Goal: Transaction & Acquisition: Book appointment/travel/reservation

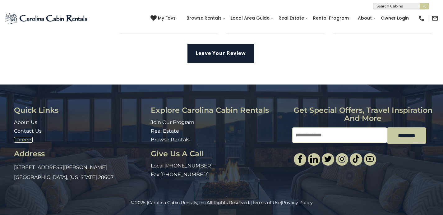
click at [25, 141] on link "Careers" at bounding box center [23, 140] width 19 height 6
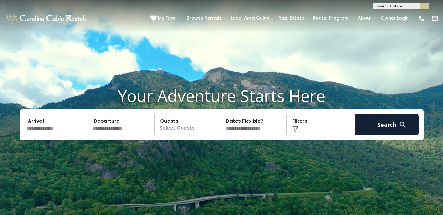
click at [393, 5] on input "text" at bounding box center [401, 7] width 54 height 6
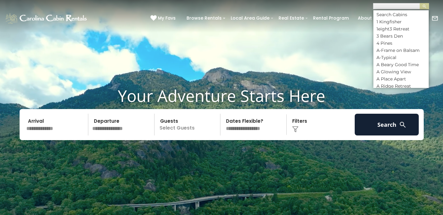
type input "*"
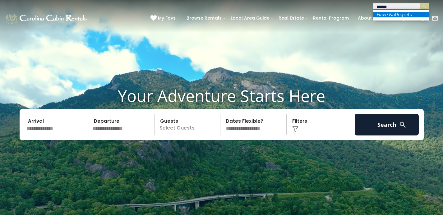
type input "*******"
click at [391, 15] on em "Have No" at bounding box center [386, 15] width 18 height 6
click at [427, 5] on button "submit" at bounding box center [424, 6] width 9 height 6
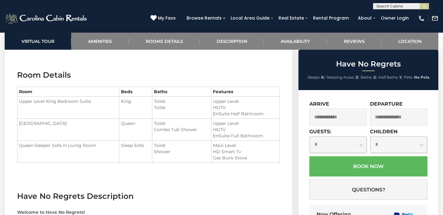
scroll to position [908, 0]
